Goal: Task Accomplishment & Management: Use online tool/utility

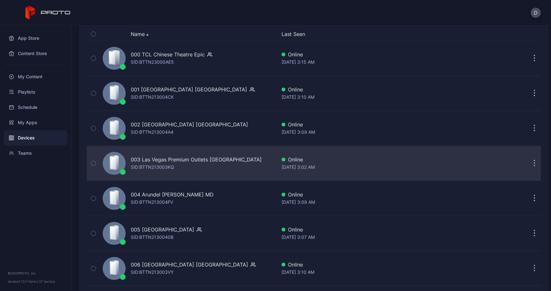
scroll to position [70, 0]
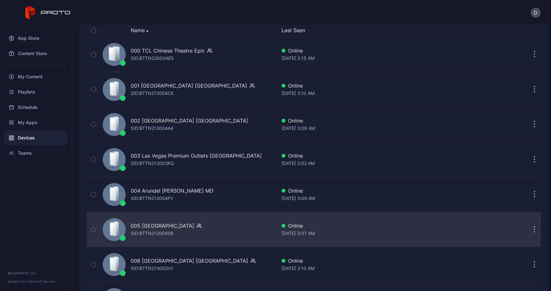
click at [165, 230] on div "SID: BTTN2130040B" at bounding box center [152, 234] width 43 height 8
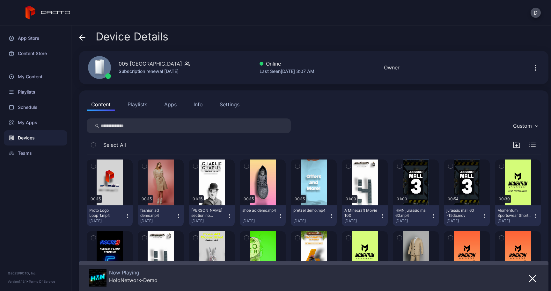
click at [205, 108] on button "Info" at bounding box center [198, 104] width 18 height 13
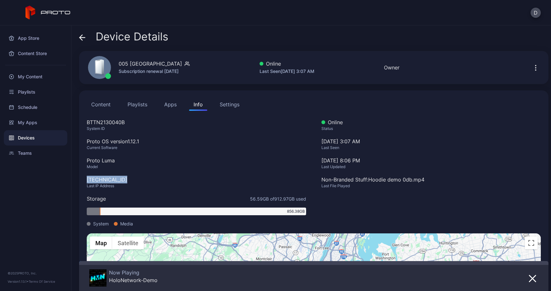
drag, startPoint x: 126, startPoint y: 179, endPoint x: 78, endPoint y: 179, distance: 48.4
click at [78, 179] on div "Device Details 005 Newport Centre NJ Subscription renewal Nov 26, 2025 Online L…" at bounding box center [310, 158] width 479 height 266
copy div "[TECHNICAL_ID]"
drag, startPoint x: 119, startPoint y: 64, endPoint x: 178, endPoint y: 65, distance: 59.6
click at [178, 65] on div "005 [GEOGRAPHIC_DATA]" at bounding box center [154, 64] width 71 height 8
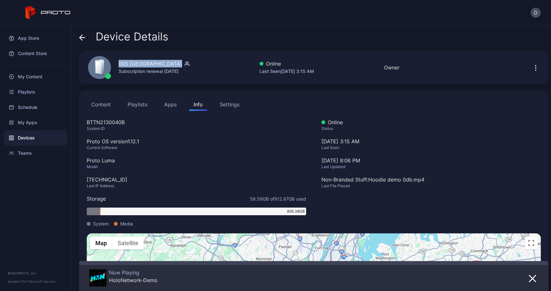
copy div "005 [GEOGRAPHIC_DATA]"
click at [531, 68] on icon "button" at bounding box center [535, 68] width 8 height 8
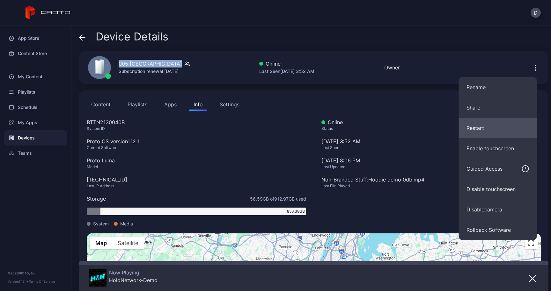
click at [494, 127] on button "Restart" at bounding box center [498, 128] width 78 height 20
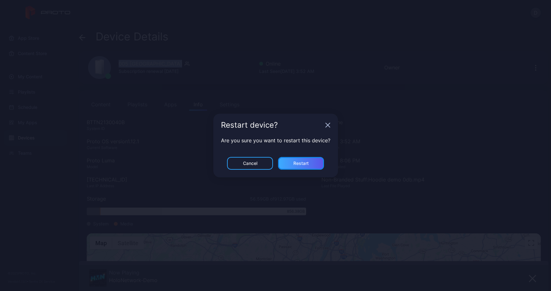
click at [314, 162] on div "Restart" at bounding box center [301, 163] width 46 height 13
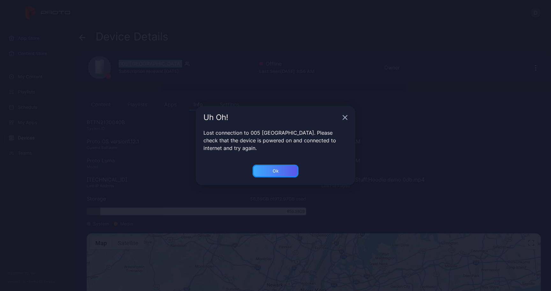
click at [281, 169] on div "Ok" at bounding box center [275, 171] width 46 height 13
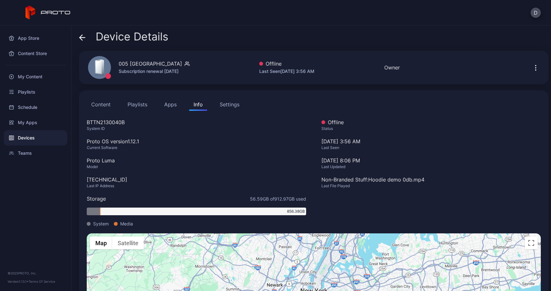
click at [88, 33] on div "Device Details" at bounding box center [123, 38] width 89 height 15
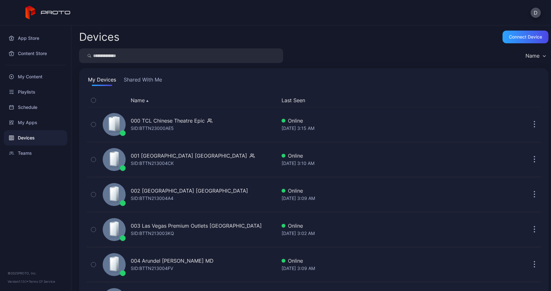
scroll to position [70, 0]
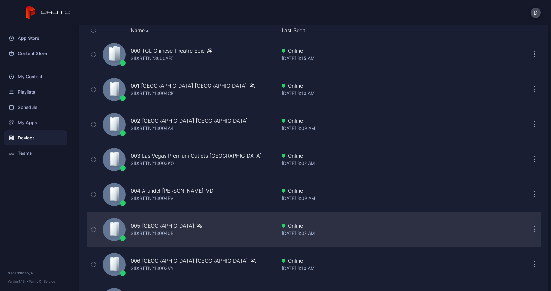
click at [173, 230] on div "SID: BTTN2130040B" at bounding box center [152, 234] width 43 height 8
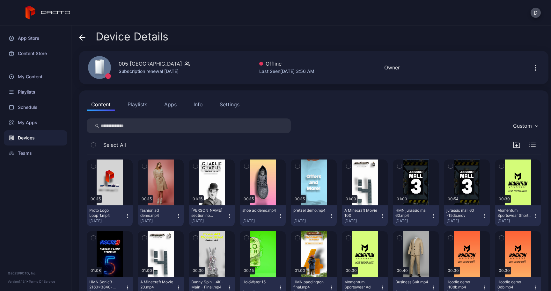
click at [531, 69] on icon "button" at bounding box center [535, 68] width 8 height 8
click at [479, 56] on div "005 Newport Centre NJ Subscription renewal Nov 26, 2025 Offline Last Seen Sep 0…" at bounding box center [313, 67] width 469 height 33
click at [200, 106] on div "Info" at bounding box center [197, 105] width 9 height 8
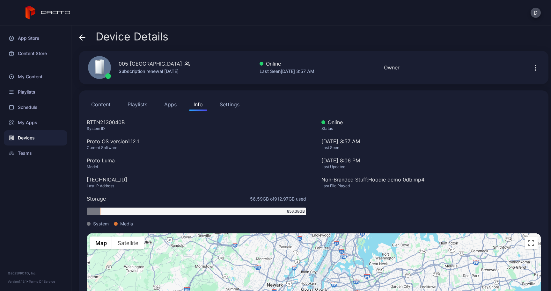
click at [78, 38] on div "Device Details 005 Newport Centre NJ Subscription renewal Nov 26, 2025 Online L…" at bounding box center [310, 158] width 479 height 266
click at [83, 38] on icon at bounding box center [82, 37] width 6 height 6
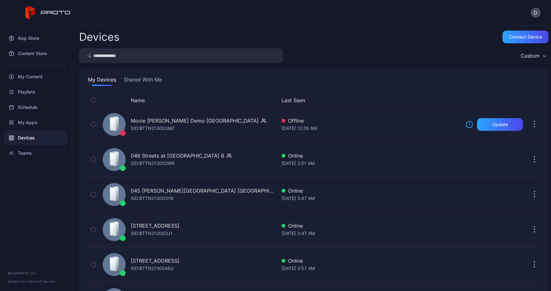
click at [151, 86] on button "Shared With Me" at bounding box center [142, 81] width 41 height 10
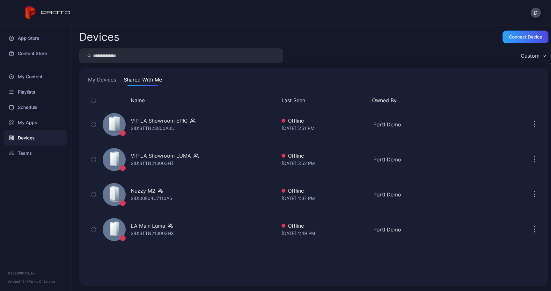
click at [115, 81] on button "My Devices" at bounding box center [102, 81] width 31 height 10
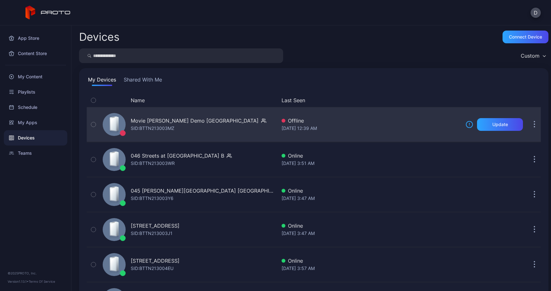
click at [176, 120] on div "Movie Walker Demo Japan" at bounding box center [195, 121] width 128 height 8
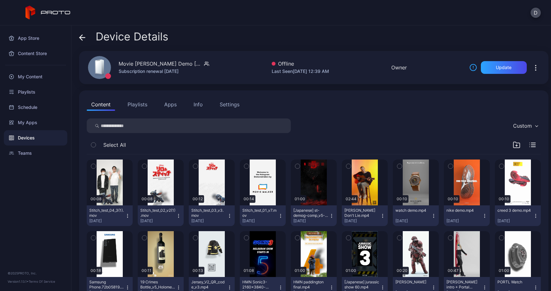
click at [83, 38] on icon at bounding box center [82, 38] width 5 height 0
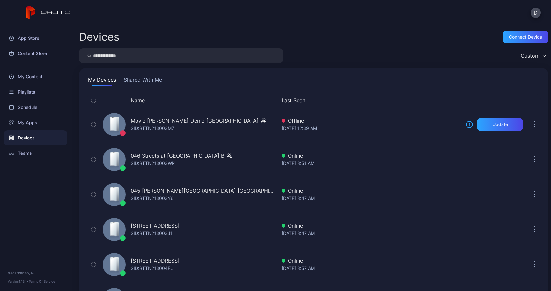
click at [158, 101] on div "Name" at bounding box center [188, 101] width 176 height 8
click at [133, 102] on button "Name" at bounding box center [138, 101] width 14 height 8
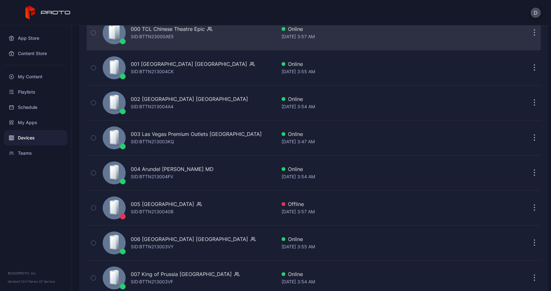
scroll to position [92, 0]
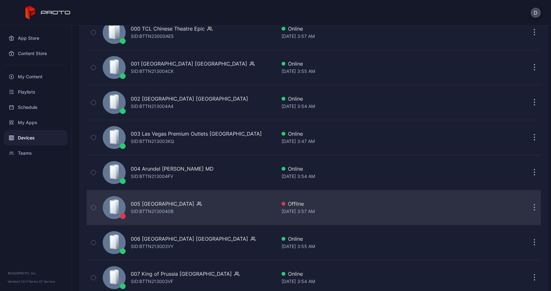
click at [168, 204] on div "005 [GEOGRAPHIC_DATA]" at bounding box center [162, 204] width 63 height 8
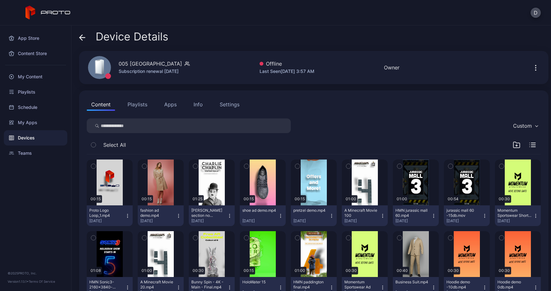
click at [135, 105] on button "Playlists" at bounding box center [137, 104] width 29 height 13
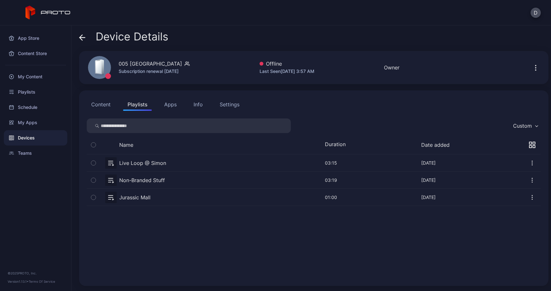
click at [162, 107] on button "Apps" at bounding box center [170, 104] width 21 height 13
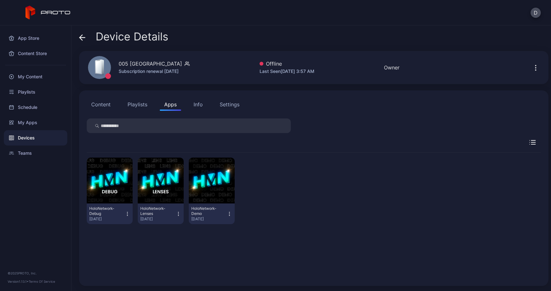
click at [195, 105] on div "Info" at bounding box center [197, 105] width 9 height 8
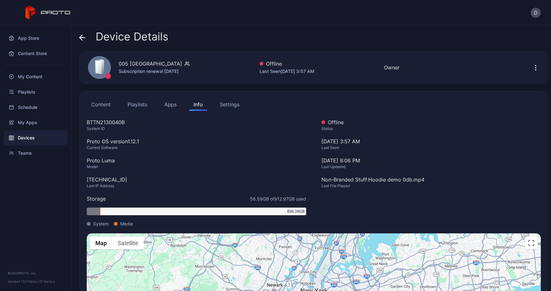
click at [235, 108] on div "Settings" at bounding box center [230, 105] width 20 height 8
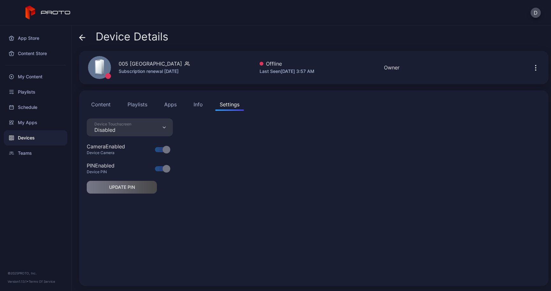
click at [196, 105] on div "Info" at bounding box center [197, 105] width 9 height 8
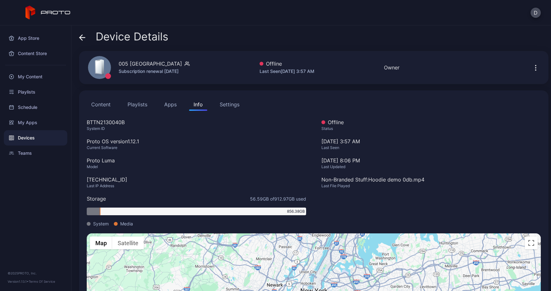
click at [83, 39] on icon at bounding box center [82, 37] width 6 height 6
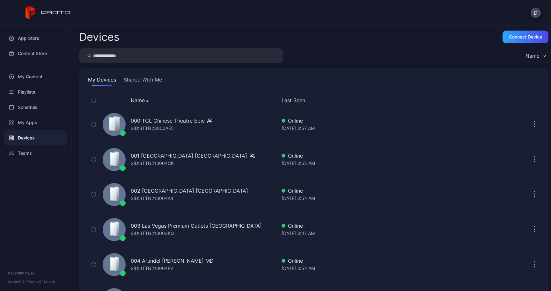
scroll to position [92, 0]
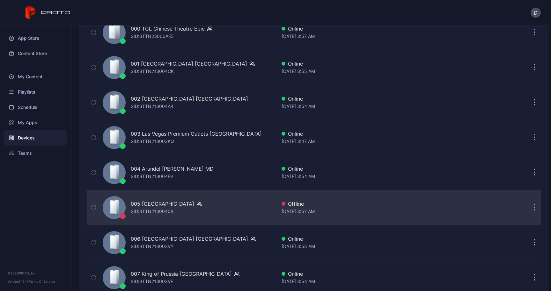
click at [529, 208] on button "button" at bounding box center [534, 207] width 13 height 13
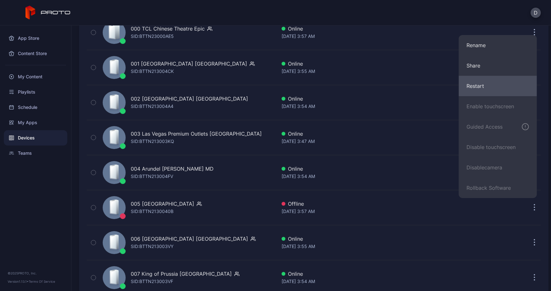
click at [493, 79] on button "Restart" at bounding box center [498, 86] width 78 height 20
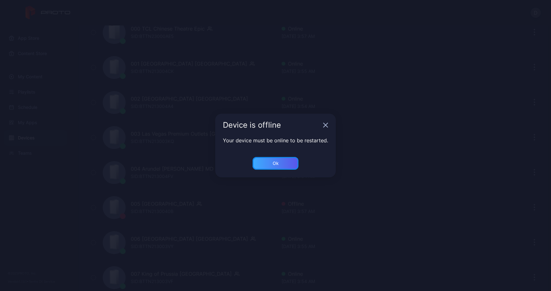
click at [286, 164] on div "Ok" at bounding box center [275, 163] width 46 height 13
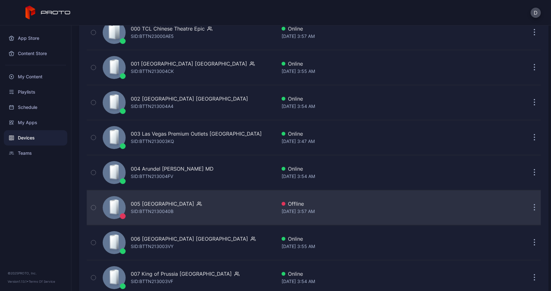
click at [241, 206] on div "005 Newport Centre NJ SID: BTTN2130040B" at bounding box center [188, 208] width 176 height 32
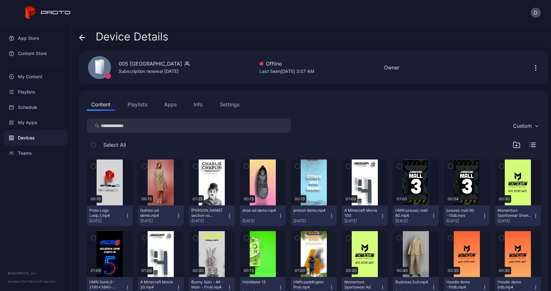
click at [146, 106] on button "Playlists" at bounding box center [137, 104] width 29 height 13
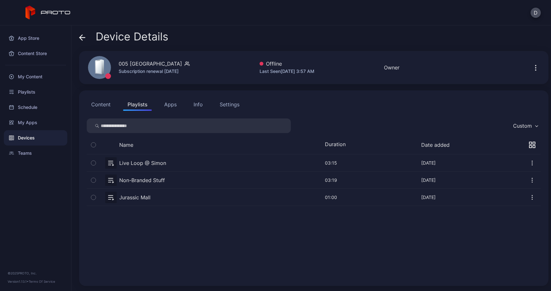
click at [174, 108] on button "Apps" at bounding box center [170, 104] width 21 height 13
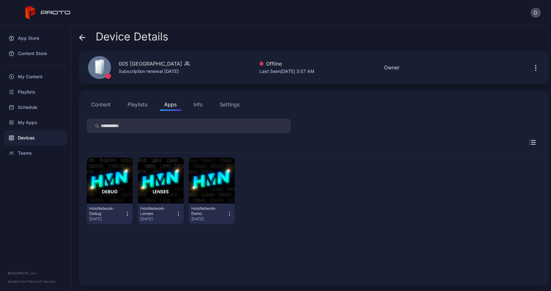
click at [193, 109] on button "Info" at bounding box center [198, 104] width 18 height 13
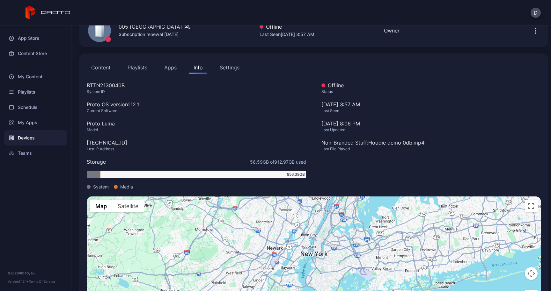
scroll to position [3, 0]
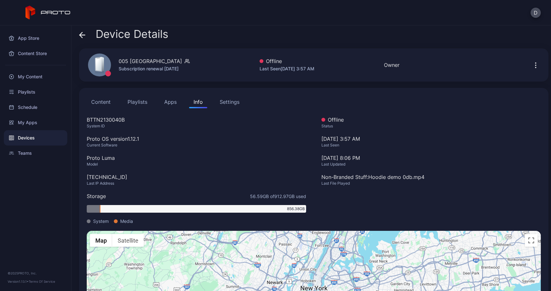
click at [222, 104] on div "Settings" at bounding box center [230, 102] width 20 height 8
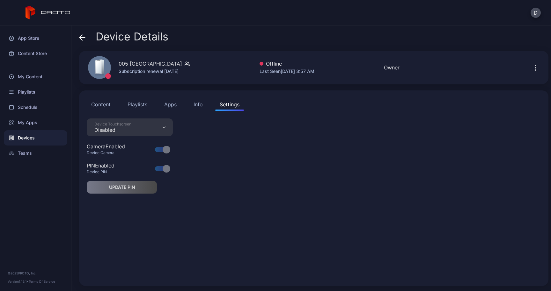
scroll to position [0, 0]
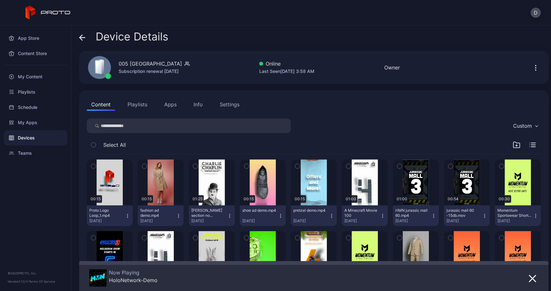
click at [201, 105] on div "Info" at bounding box center [197, 105] width 9 height 8
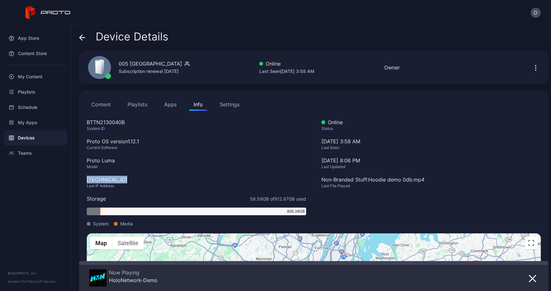
drag, startPoint x: 126, startPoint y: 180, endPoint x: 85, endPoint y: 179, distance: 41.1
click at [84, 179] on div "Content Playlists Apps Info Settings BTTN2130040B System ID Proto OS version 1.…" at bounding box center [313, 222] width 469 height 265
copy div "[TECHNICAL_ID]"
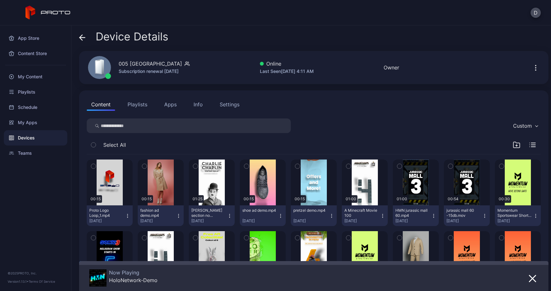
click at [201, 103] on div "Info" at bounding box center [197, 105] width 9 height 8
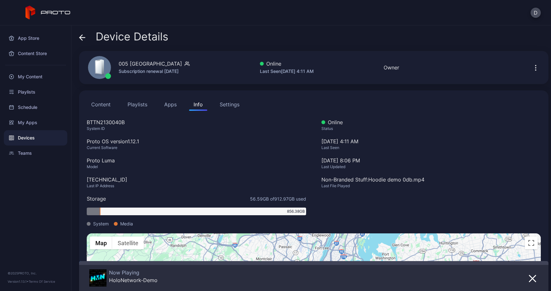
click at [102, 178] on div "[TECHNICAL_ID]" at bounding box center [196, 180] width 219 height 8
copy div "[TECHNICAL_ID]"
